Goal: Ask a question: Seek information or help from site administrators or community

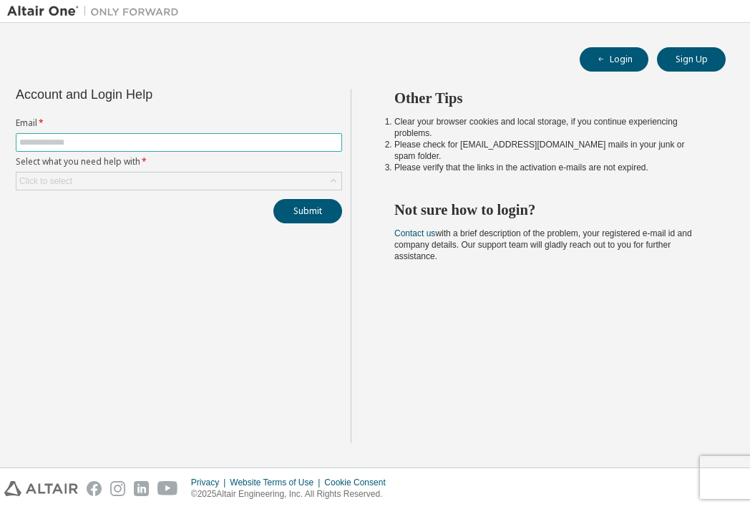
click at [207, 140] on input "text" at bounding box center [178, 142] width 319 height 11
type input "*"
click at [95, 142] on input "**********" at bounding box center [178, 142] width 319 height 11
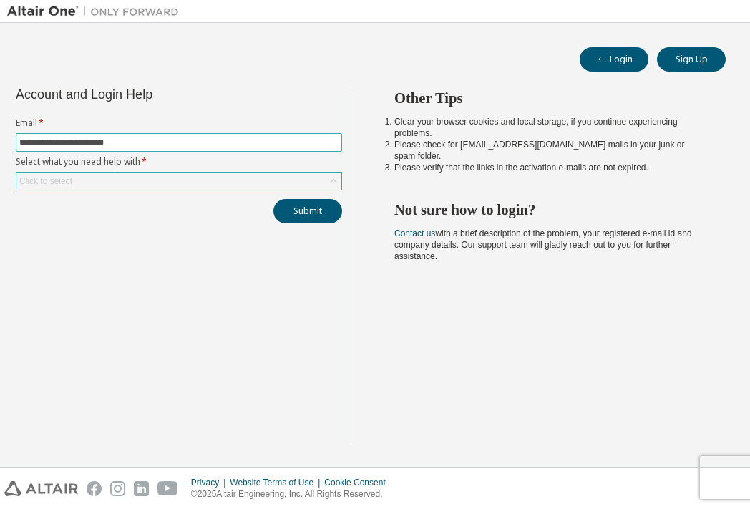
type input "**********"
click at [115, 181] on div "Click to select" at bounding box center [178, 181] width 325 height 17
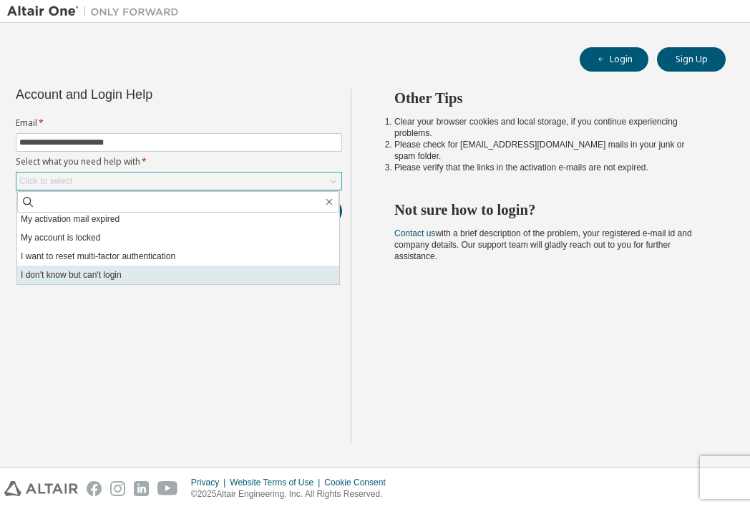
scroll to position [40, 0]
click at [163, 276] on li "I don't know but can't login" at bounding box center [178, 275] width 322 height 19
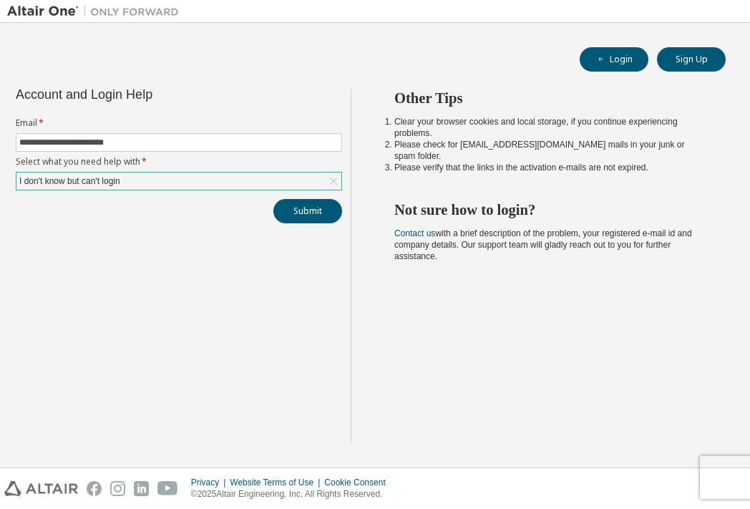
click at [294, 183] on div "I don't know but can't login" at bounding box center [178, 181] width 325 height 17
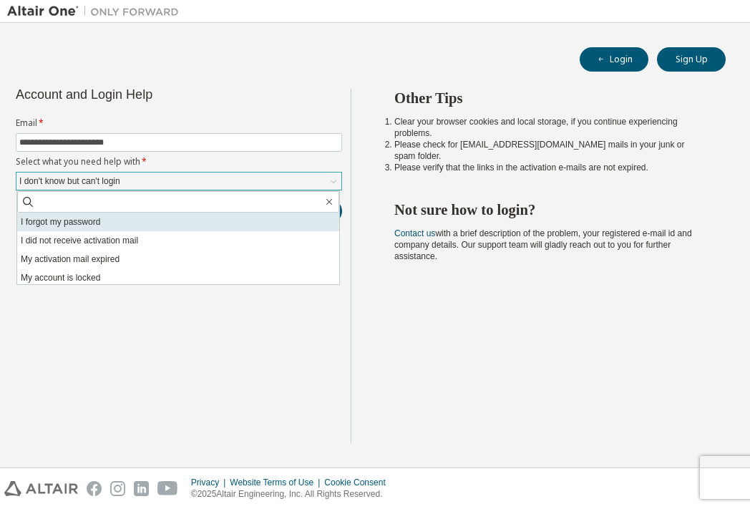
click at [261, 225] on li "I forgot my password" at bounding box center [178, 222] width 322 height 19
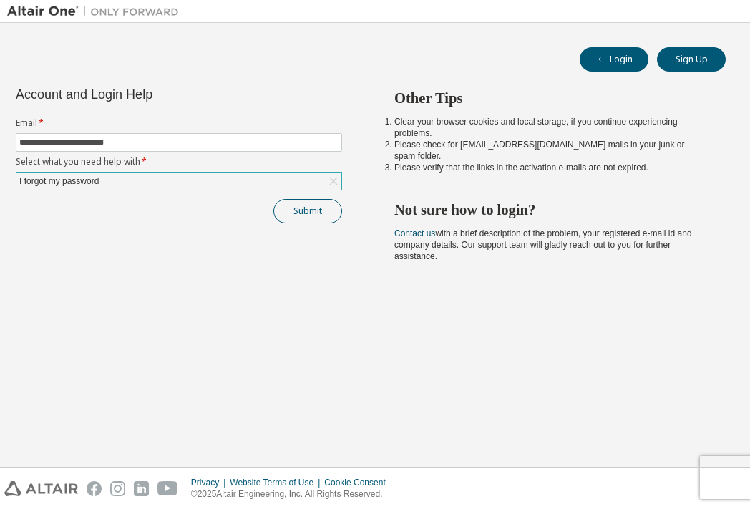
click at [320, 209] on button "Submit" at bounding box center [307, 211] width 69 height 24
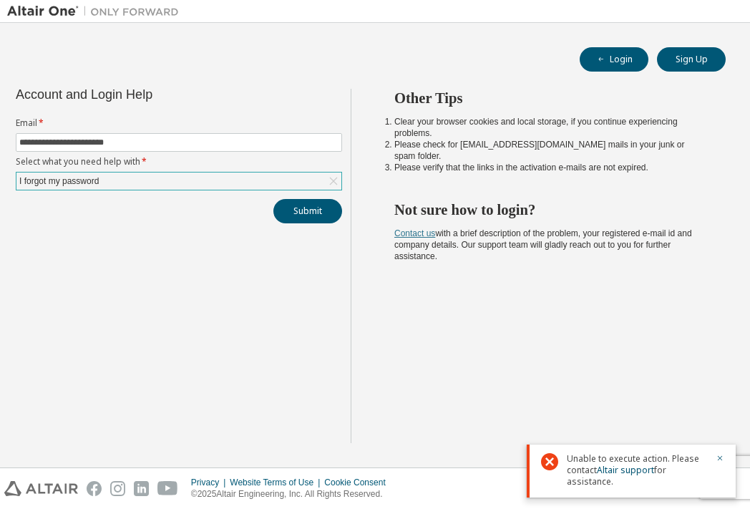
click at [417, 228] on link "Contact us" at bounding box center [414, 233] width 41 height 10
